Goal: Task Accomplishment & Management: Manage account settings

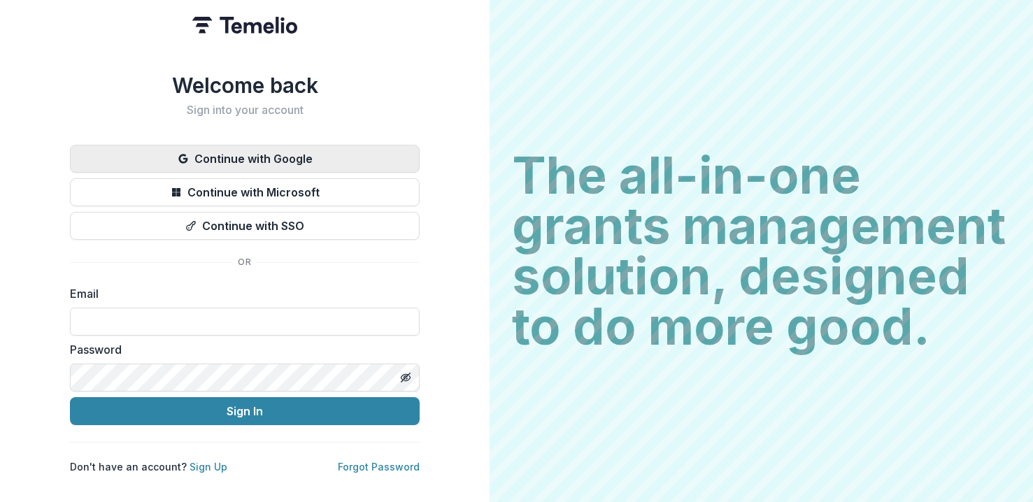
click at [322, 145] on button "Continue with Google" at bounding box center [245, 159] width 350 height 28
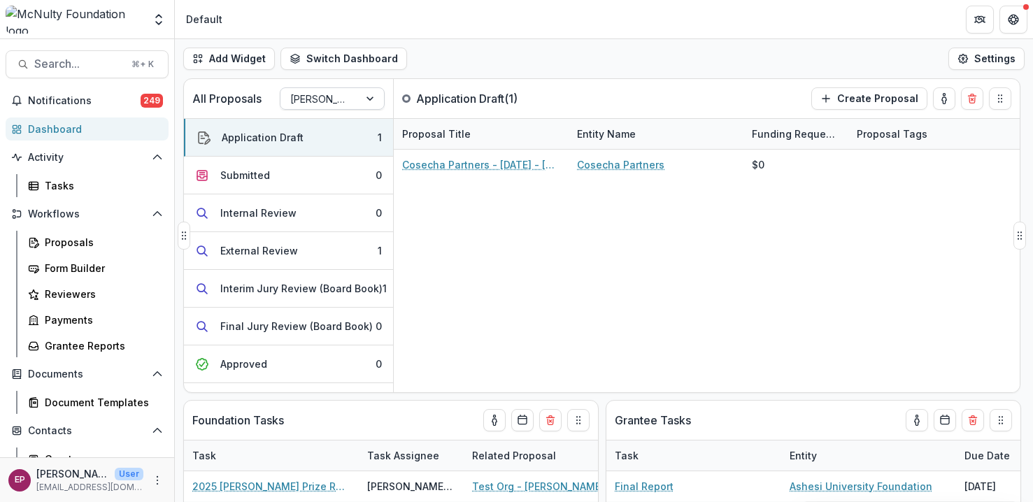
click at [340, 107] on div "McNulty Prize" at bounding box center [319, 99] width 78 height 20
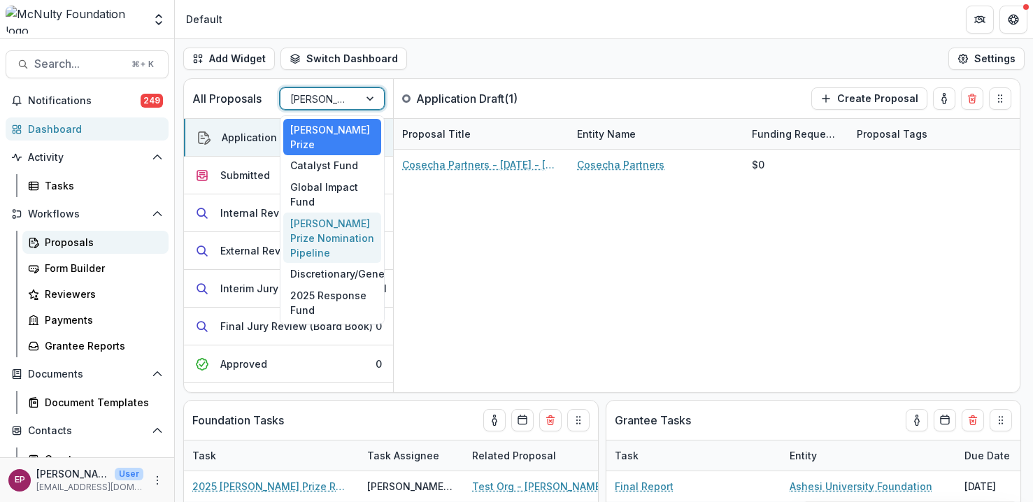
click at [107, 252] on link "Proposals" at bounding box center [95, 242] width 146 height 23
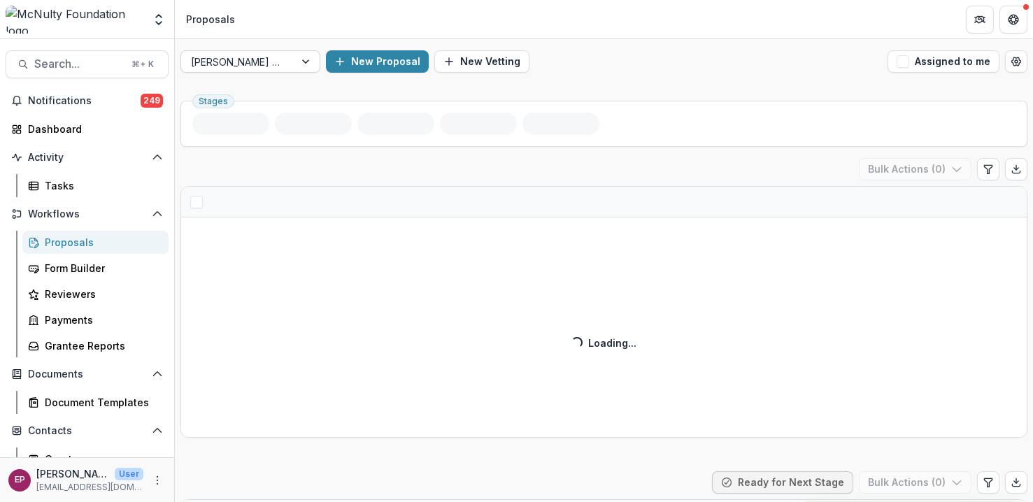
click at [244, 60] on div at bounding box center [238, 61] width 94 height 17
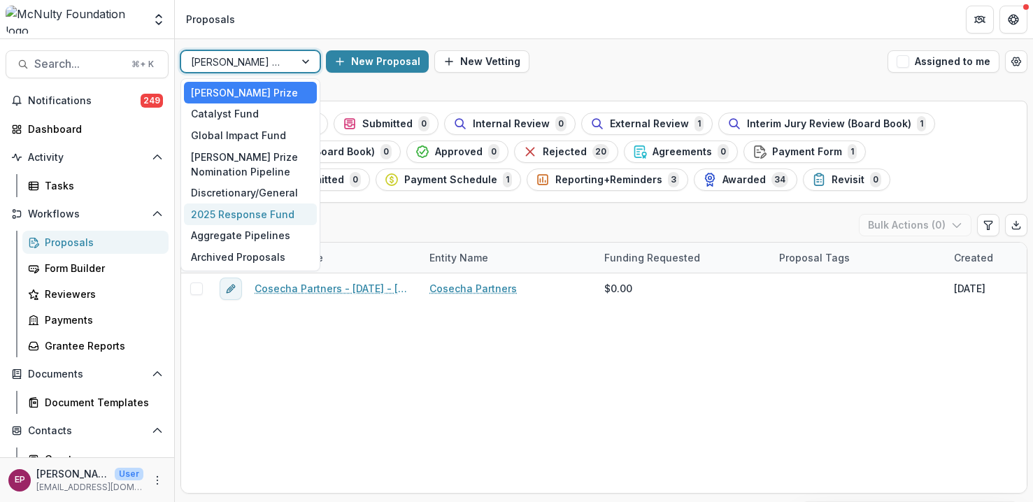
click at [238, 214] on div "2025 Response Fund" at bounding box center [250, 214] width 133 height 22
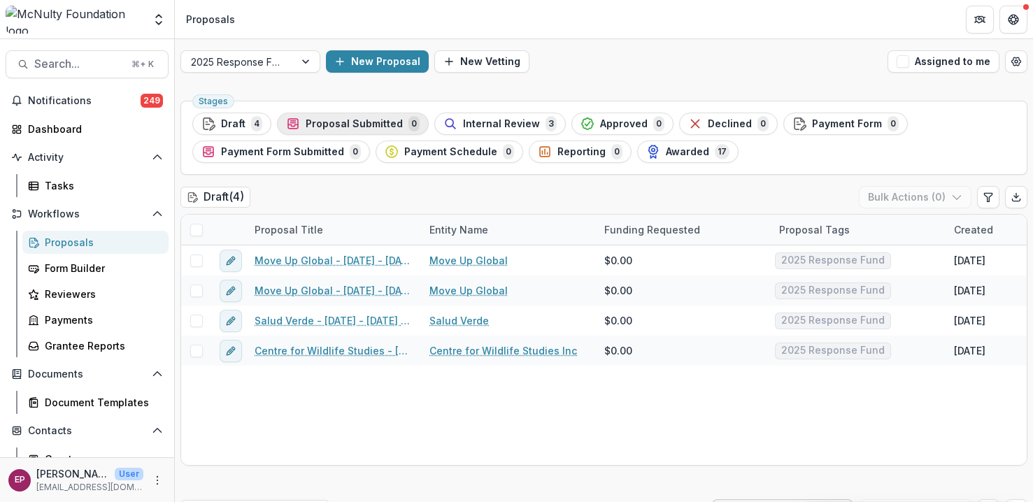
click at [359, 121] on span "Proposal Submitted" at bounding box center [354, 124] width 97 height 12
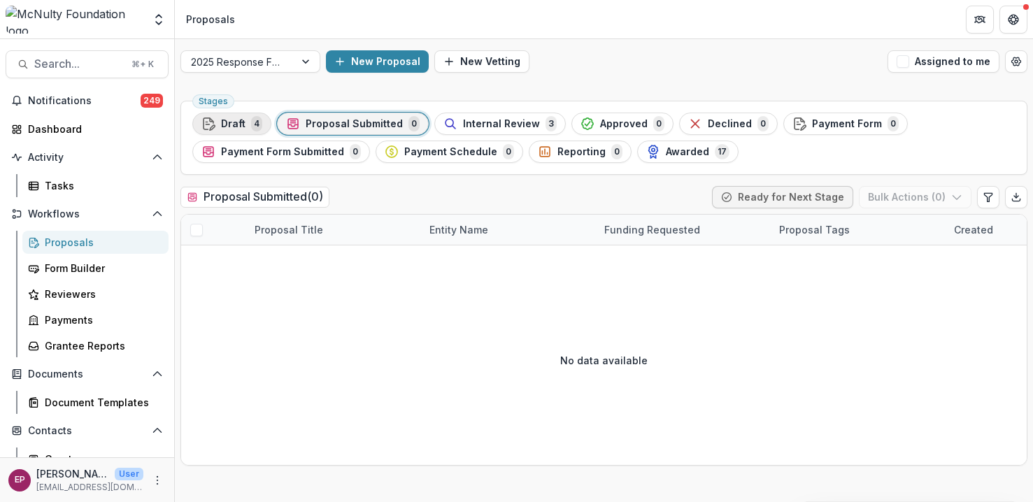
click at [237, 129] on span "Draft" at bounding box center [233, 124] width 24 height 12
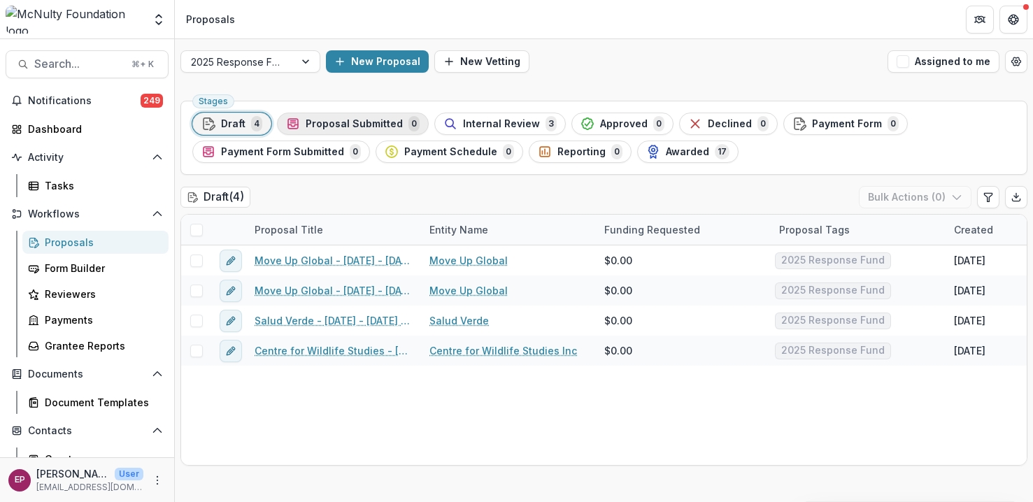
click at [329, 131] on div "Proposal Submitted 0" at bounding box center [353, 123] width 134 height 15
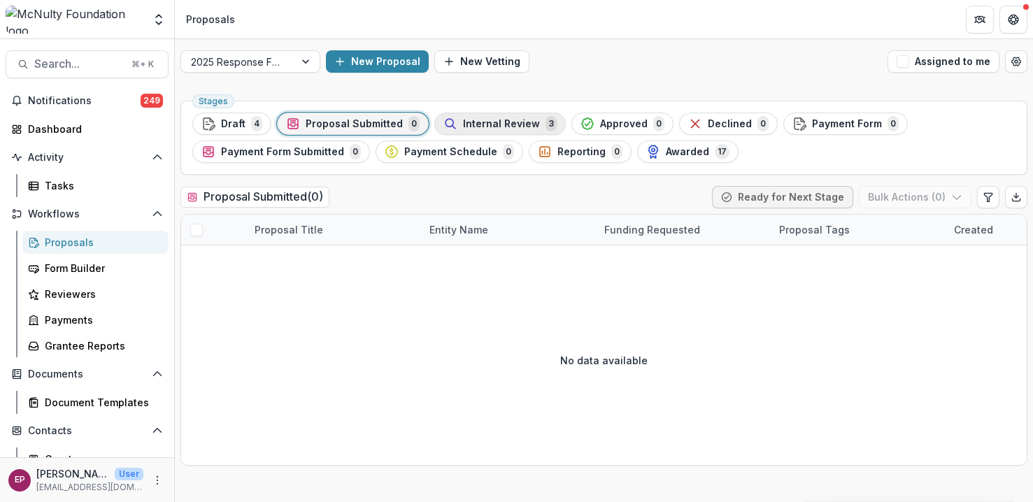
click at [497, 127] on span "Internal Review" at bounding box center [501, 124] width 77 height 12
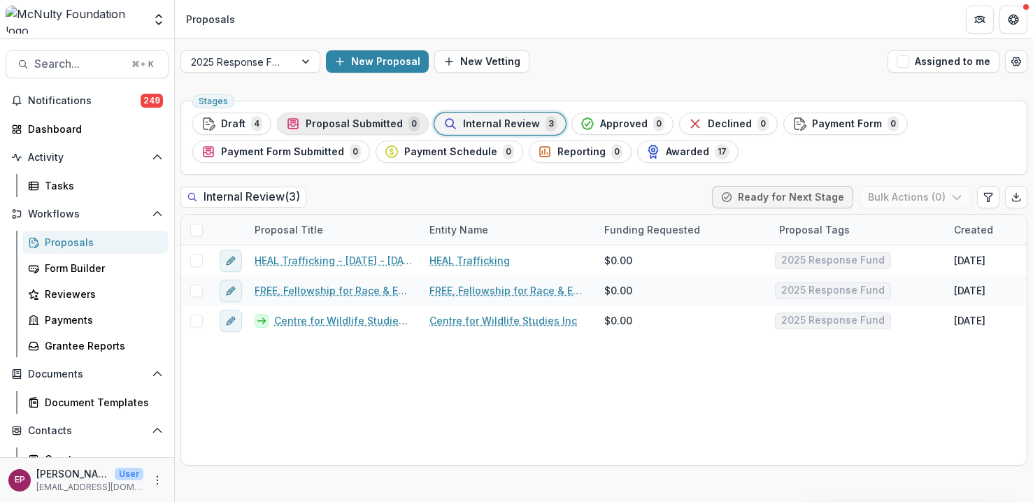
click at [399, 127] on div "Proposal Submitted 0" at bounding box center [353, 123] width 134 height 15
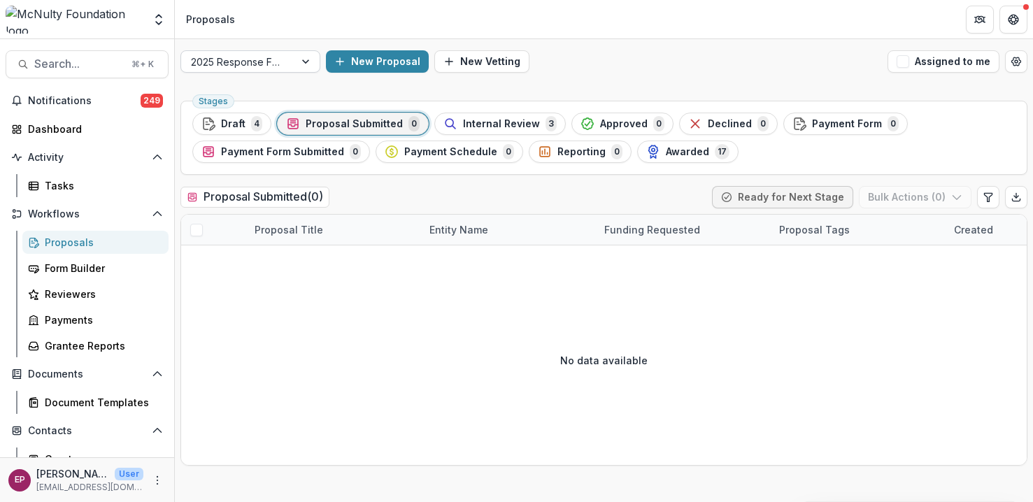
click at [296, 63] on div at bounding box center [306, 61] width 25 height 21
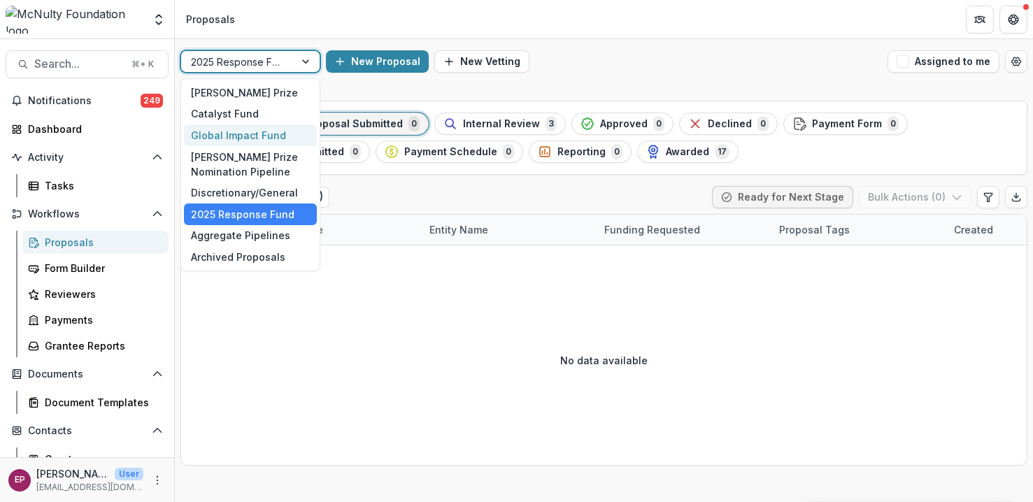
click at [266, 140] on div "Global Impact Fund" at bounding box center [250, 135] width 133 height 22
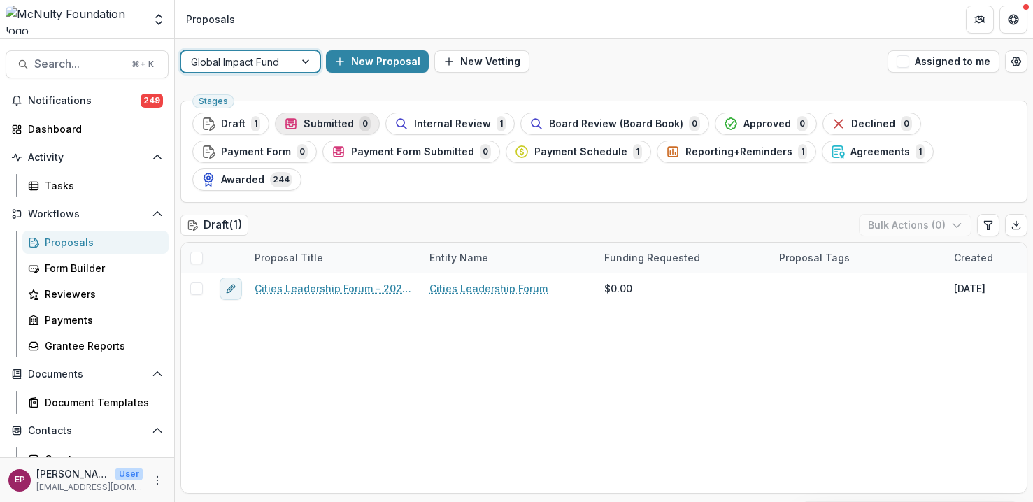
click at [326, 121] on span "Submitted" at bounding box center [328, 124] width 50 height 12
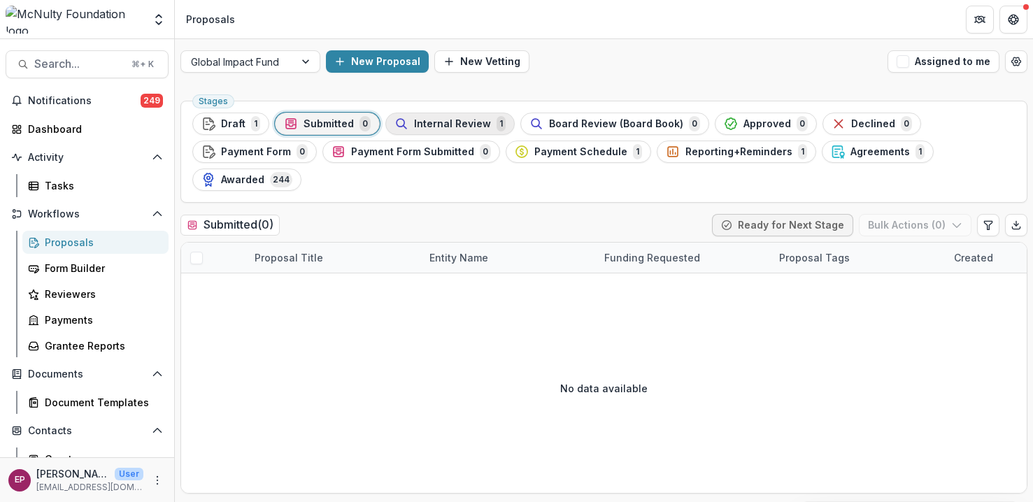
click at [445, 130] on div "Internal Review 1" at bounding box center [449, 123] width 111 height 15
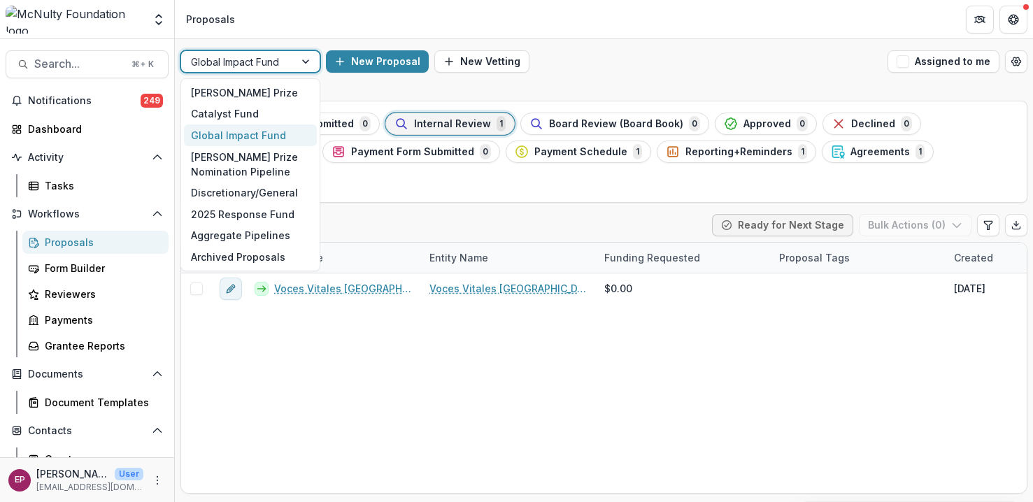
click at [269, 66] on div at bounding box center [238, 61] width 94 height 17
drag, startPoint x: 258, startPoint y: 218, endPoint x: 327, endPoint y: 17, distance: 212.0
click at [258, 218] on div "2025 Response Fund" at bounding box center [250, 214] width 133 height 22
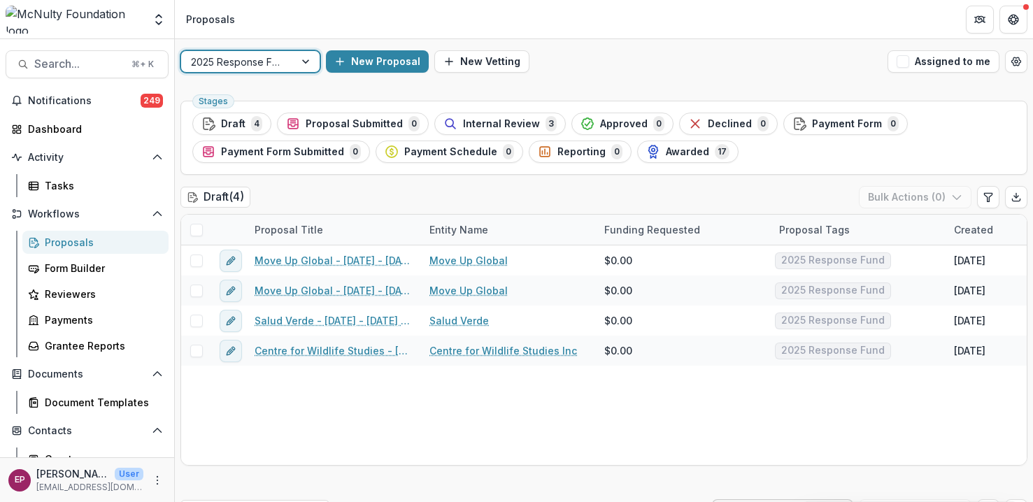
click at [475, 130] on div "Internal Review 3" at bounding box center [499, 123] width 113 height 15
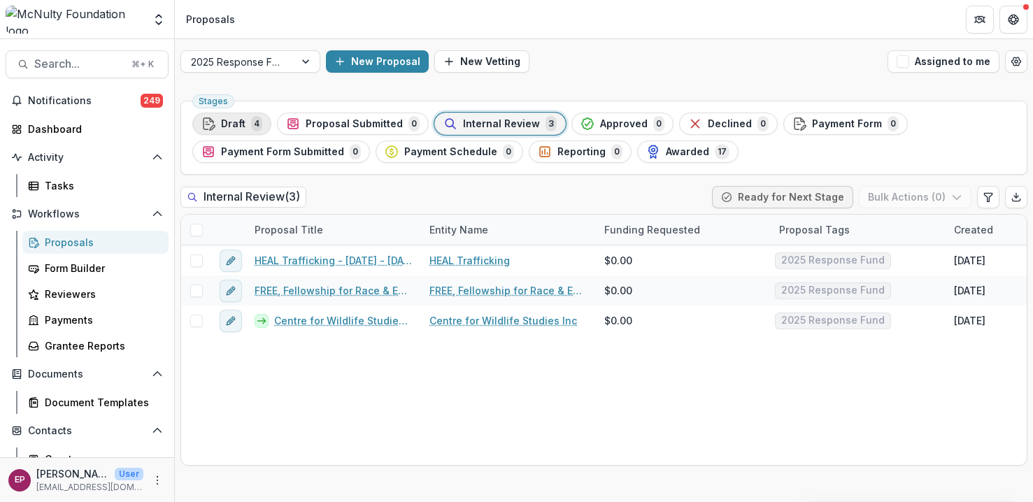
click at [234, 130] on div "Draft 4" at bounding box center [231, 123] width 61 height 15
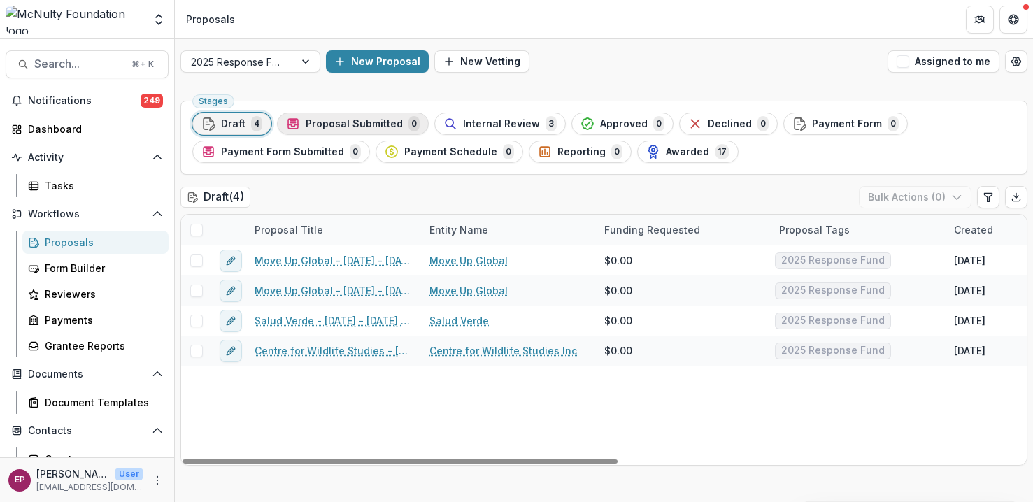
click at [327, 128] on span "Proposal Submitted" at bounding box center [354, 124] width 97 height 12
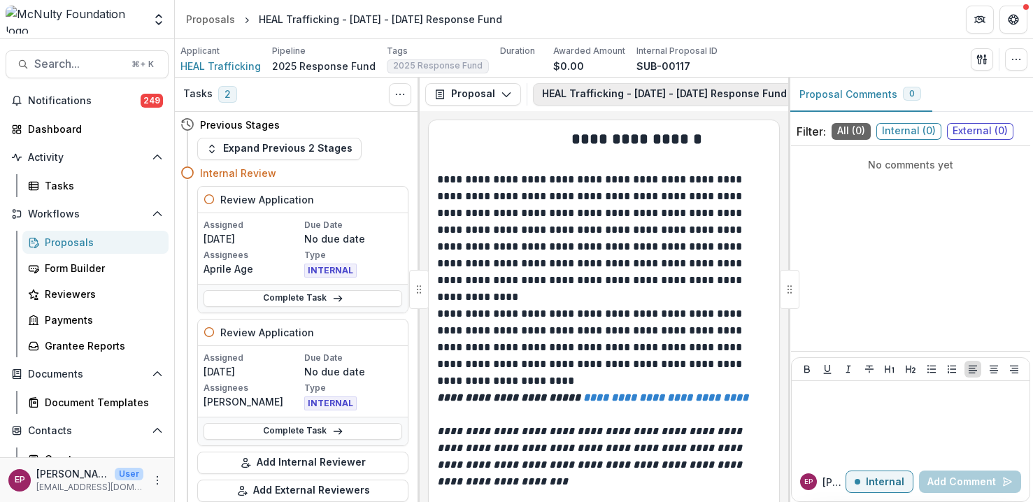
click at [650, 89] on button "HEAL Trafficking - 2025 - 2025 Response Fund 1" at bounding box center [681, 94] width 296 height 22
